Goal: Browse casually: Explore the website without a specific task or goal

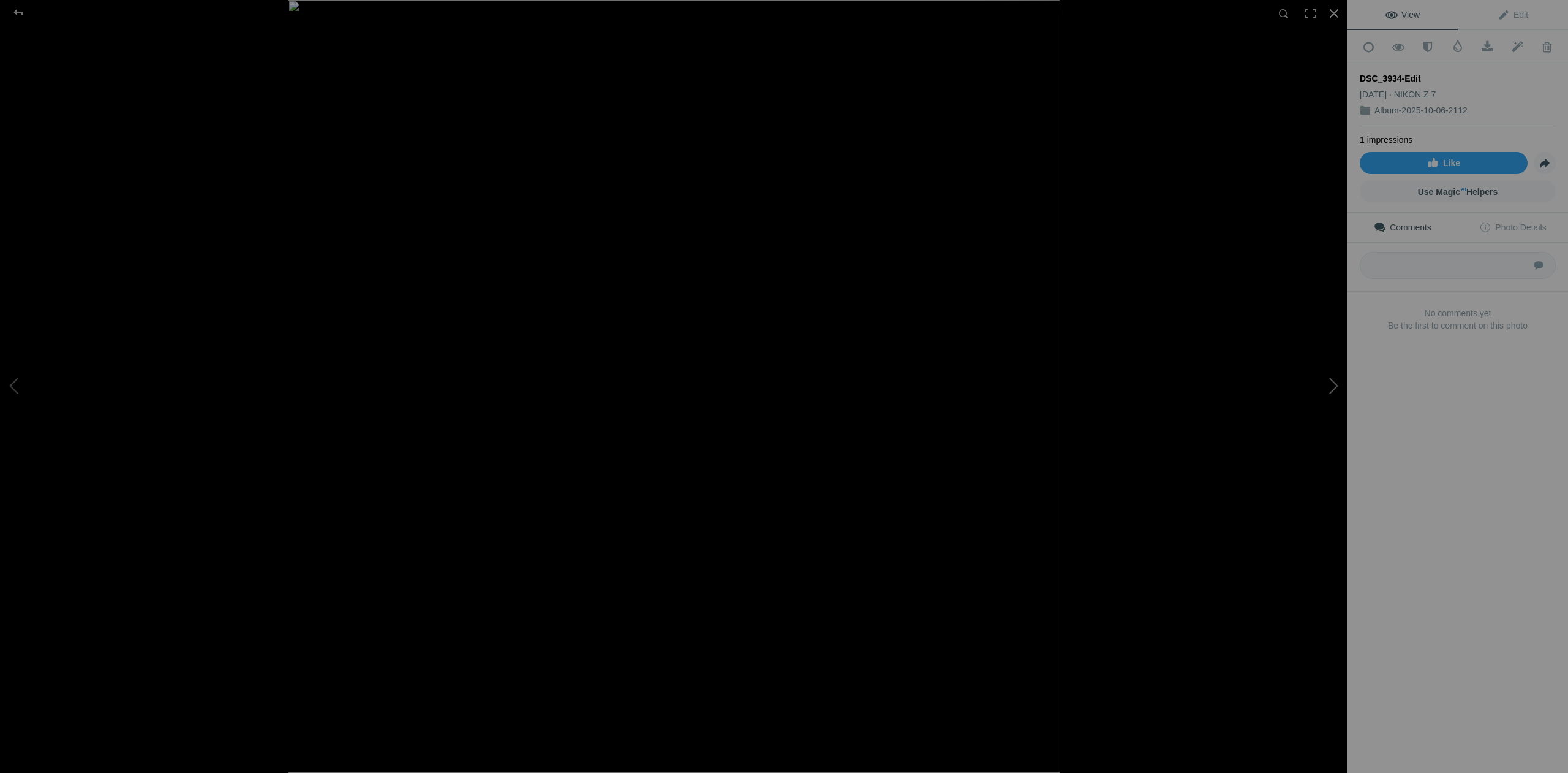
click at [1331, 383] on button at bounding box center [1302, 386] width 92 height 279
click at [1331, 391] on button at bounding box center [1302, 386] width 92 height 279
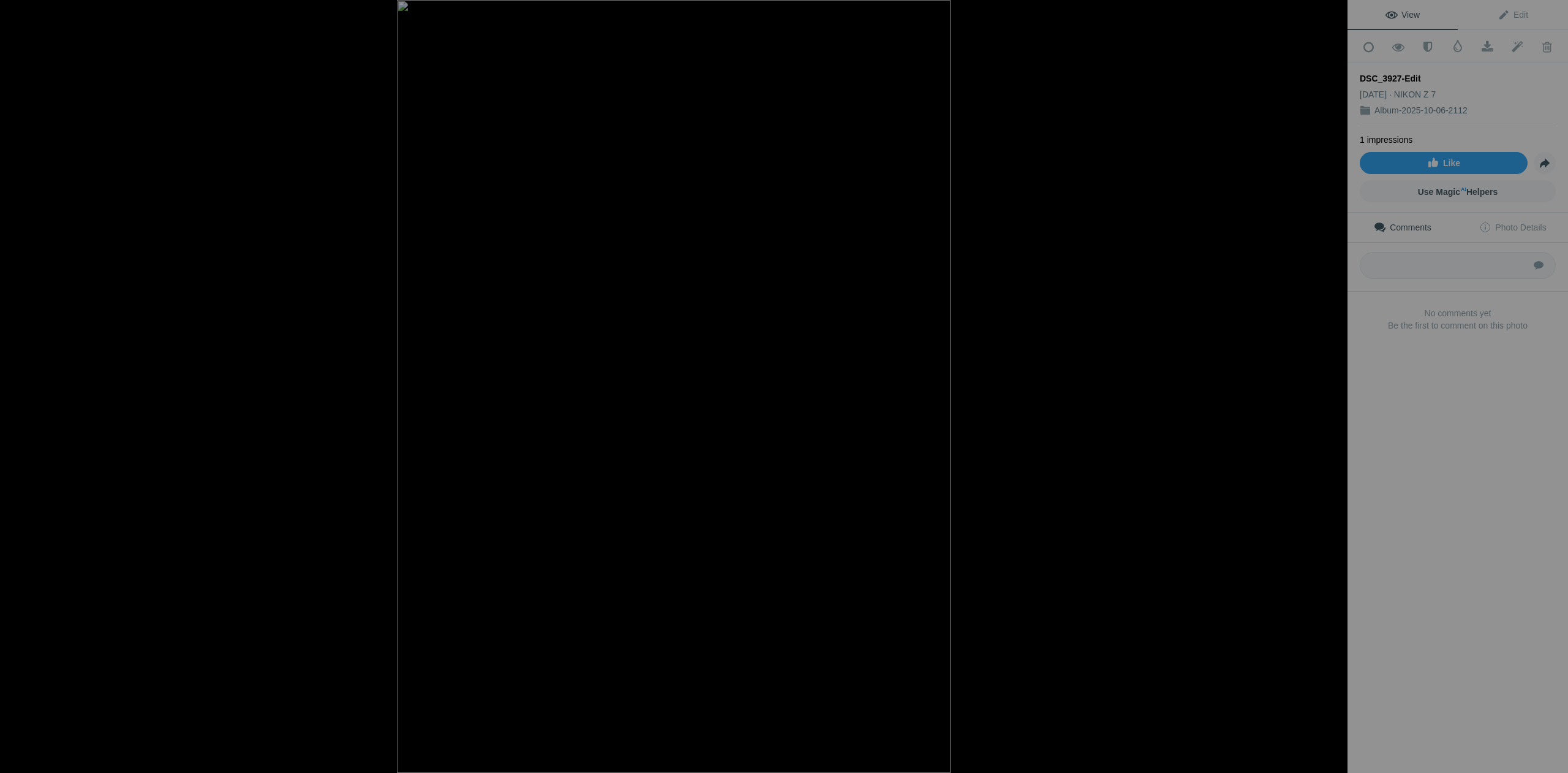
click at [1331, 391] on button at bounding box center [1302, 386] width 92 height 279
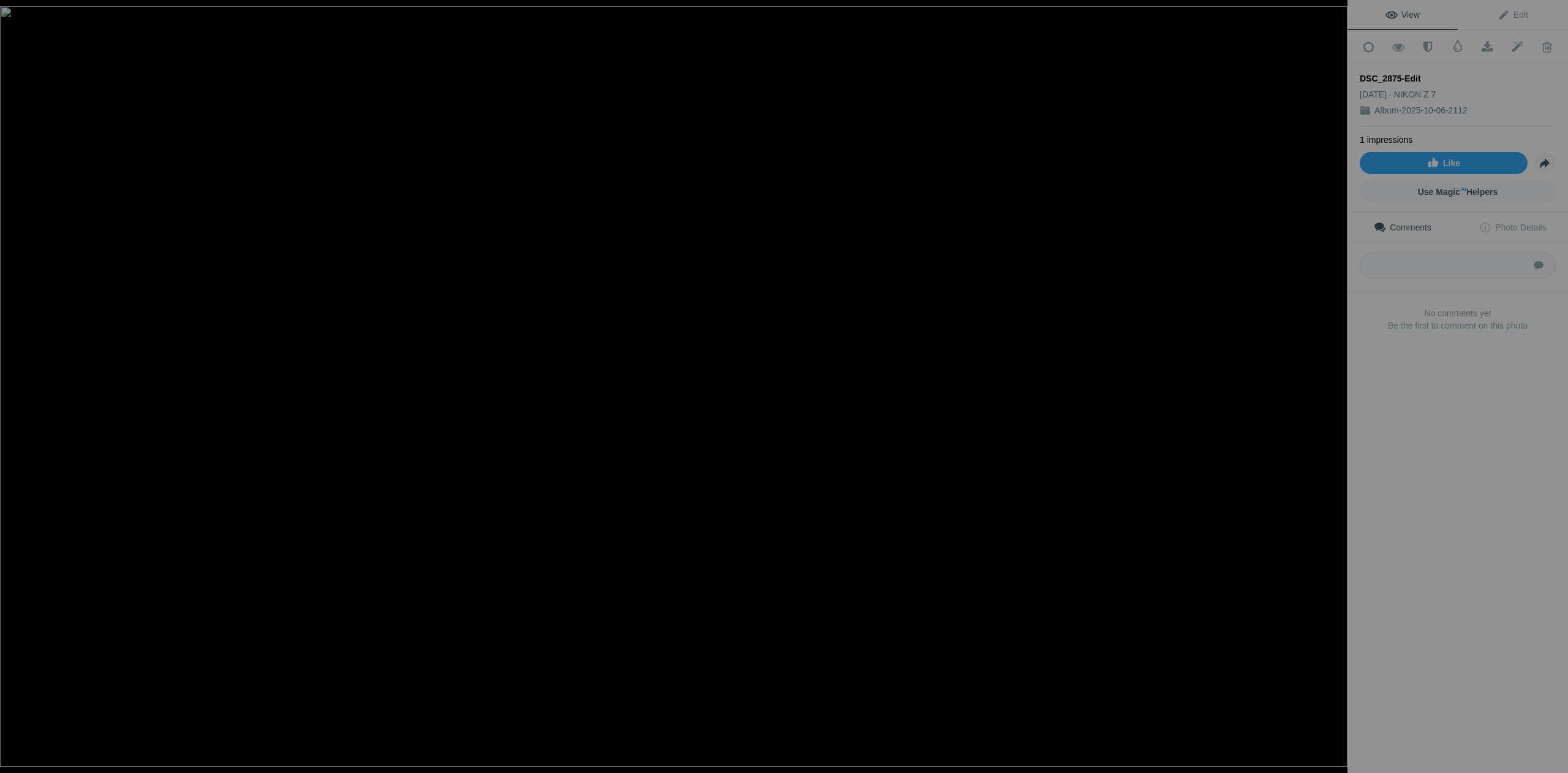
click at [1331, 391] on button at bounding box center [1302, 386] width 92 height 279
click at [1332, 392] on button at bounding box center [1302, 386] width 92 height 279
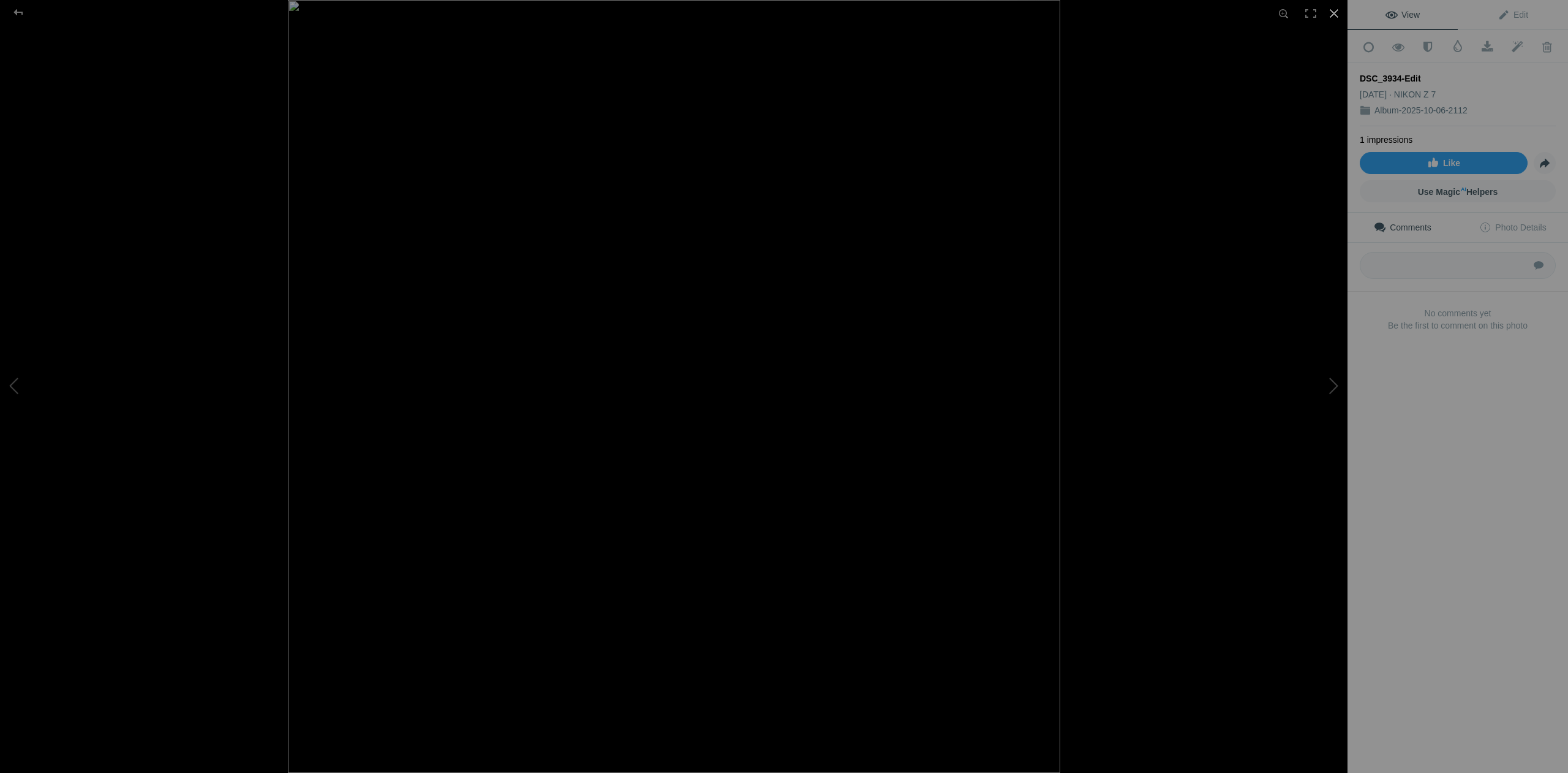
click at [1335, 13] on div at bounding box center [1334, 13] width 27 height 27
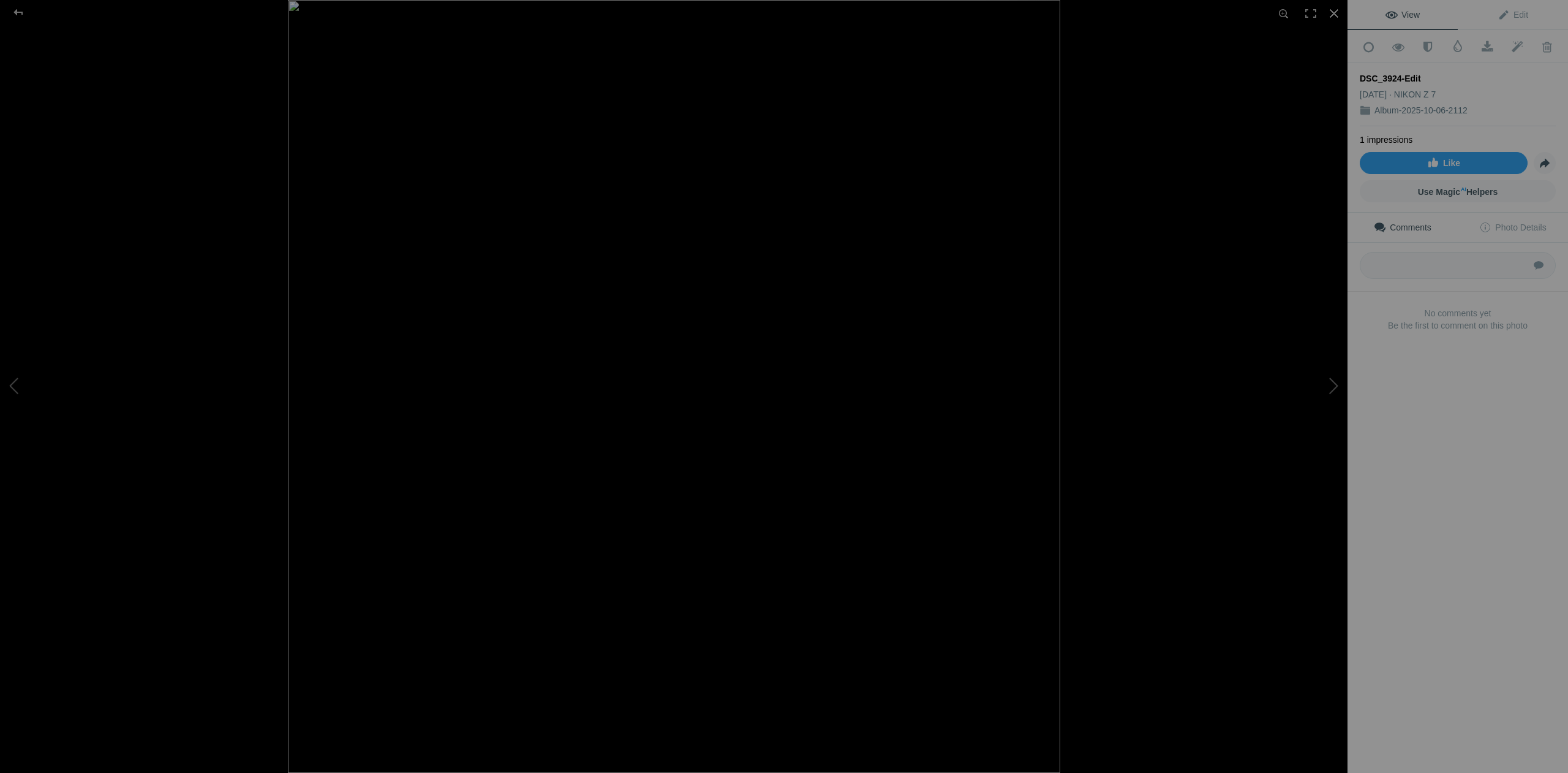
click at [735, 301] on img at bounding box center [673, 386] width 773 height 773
click at [722, 307] on img at bounding box center [589, 505] width 1851 height 1852
